Goal: Information Seeking & Learning: Learn about a topic

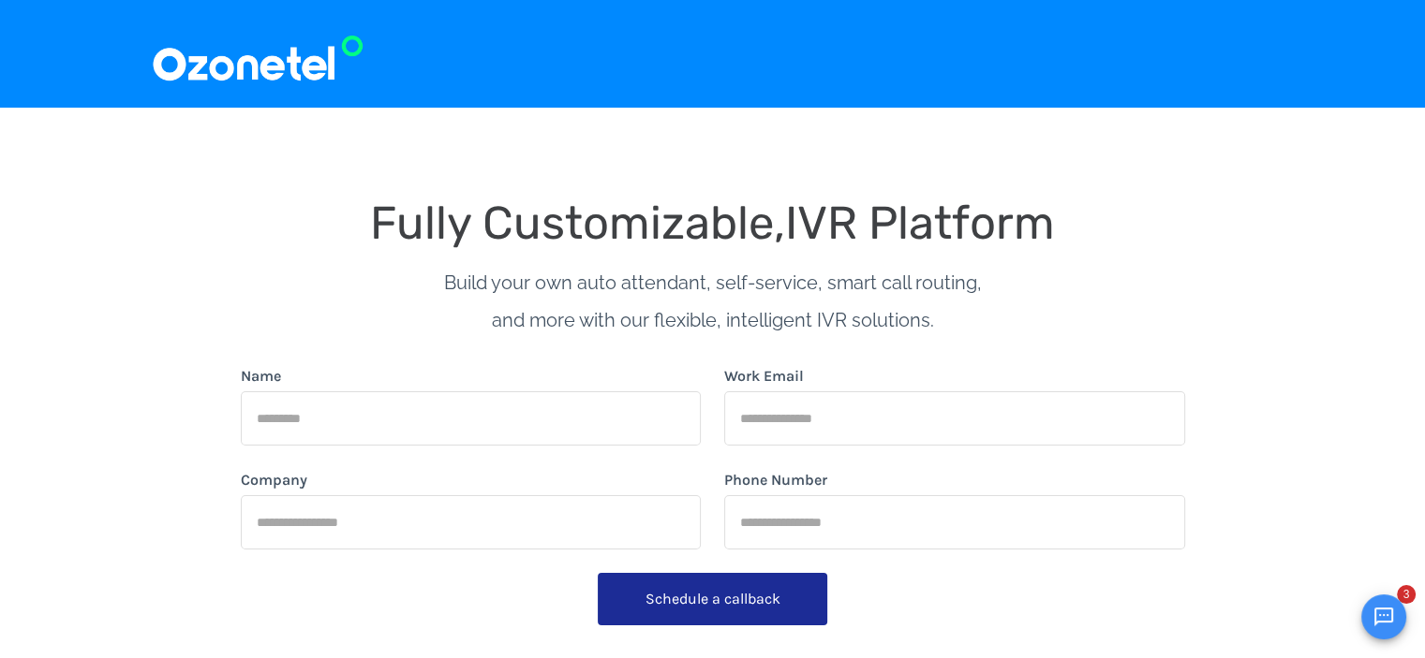
drag, startPoint x: 150, startPoint y: 58, endPoint x: 318, endPoint y: 65, distance: 168.7
click at [318, 65] on img at bounding box center [258, 53] width 214 height 63
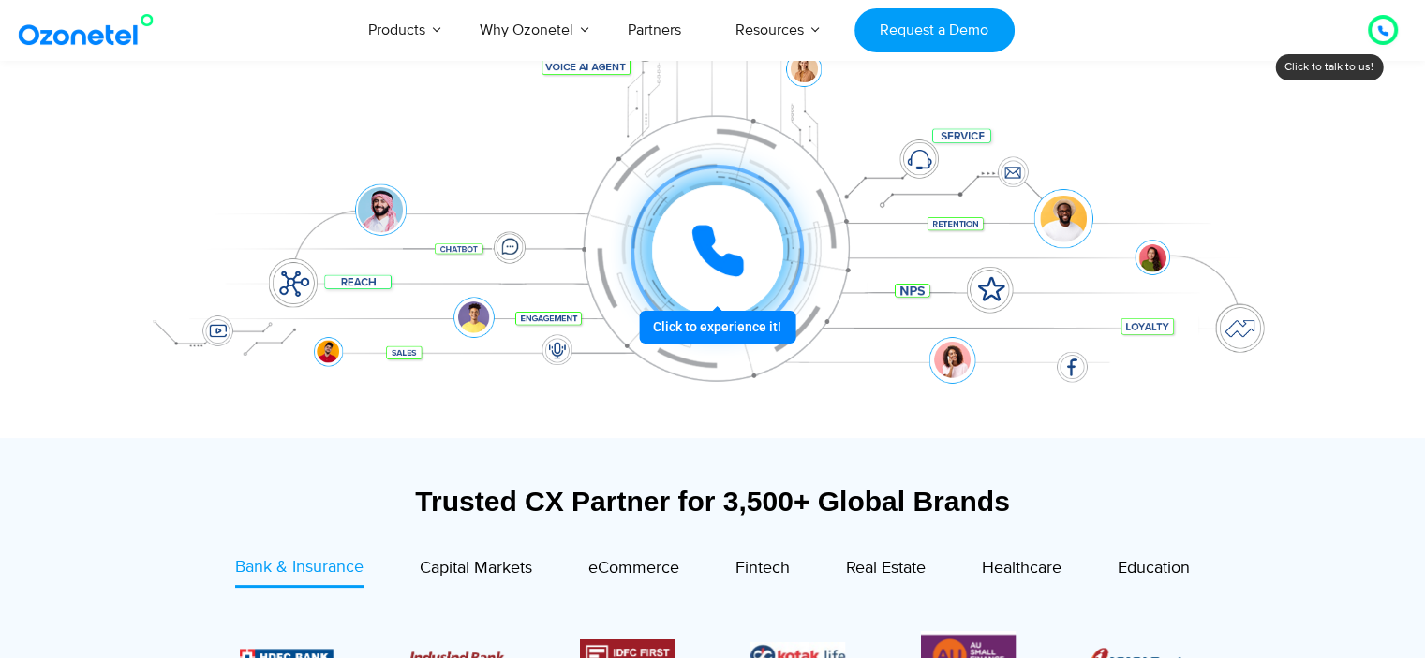
scroll to position [468, 0]
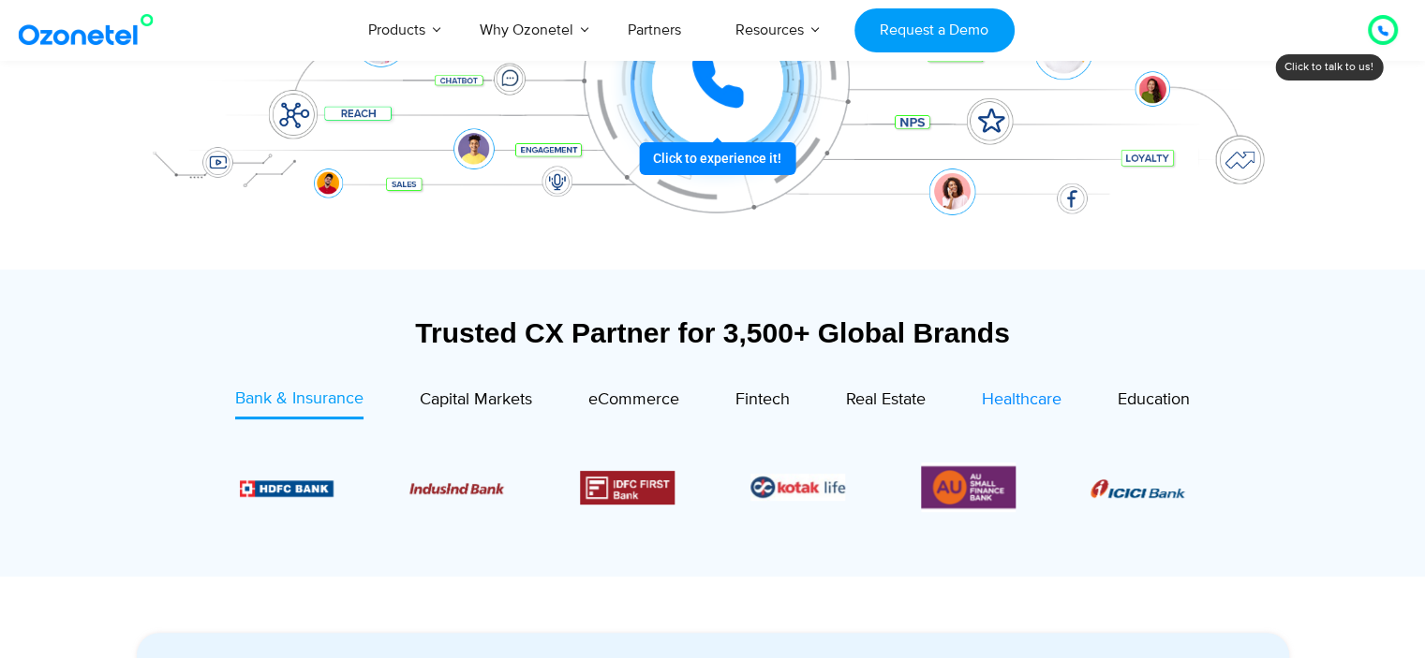
click at [1015, 404] on span "Healthcare" at bounding box center [1022, 400] width 80 height 21
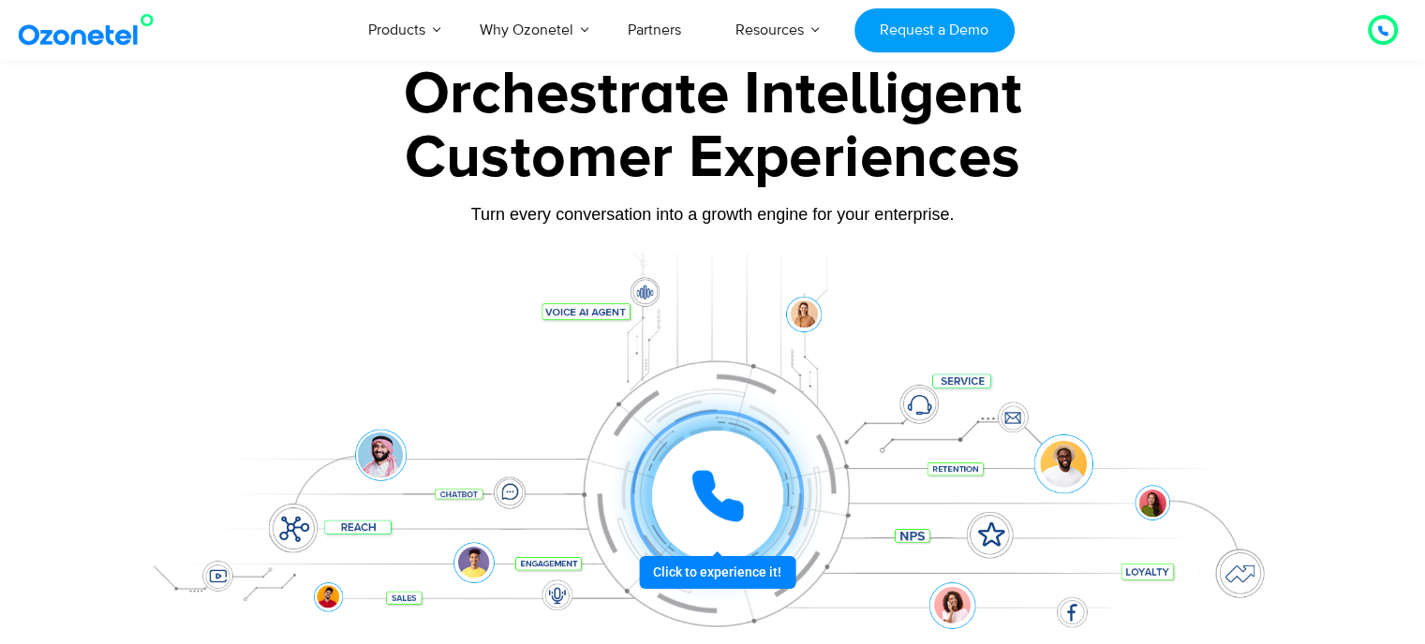
scroll to position [0, 0]
